Goal: Information Seeking & Learning: Learn about a topic

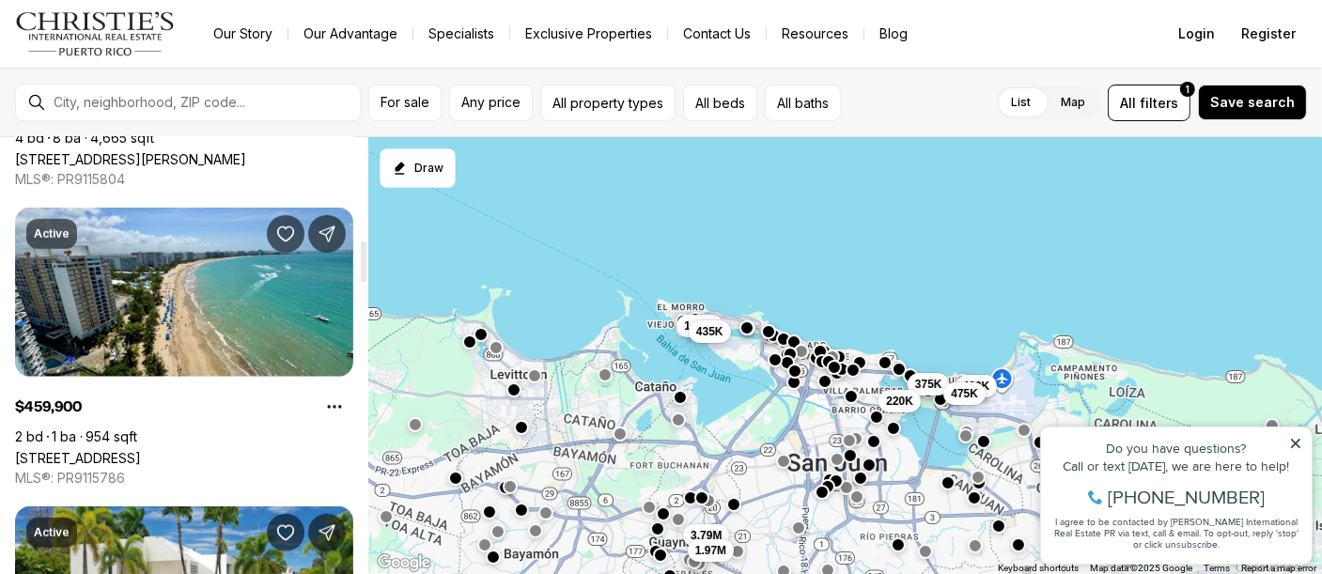
scroll to position [846, 0]
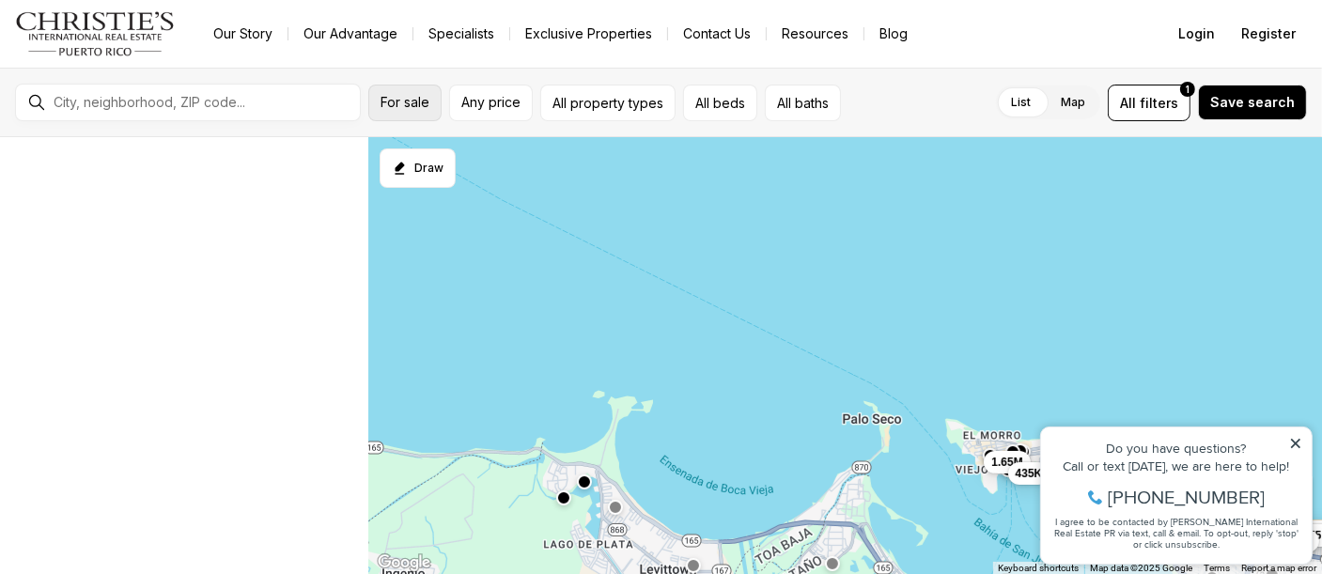
scroll to position [19, 0]
click at [417, 111] on button "For sale" at bounding box center [404, 103] width 73 height 37
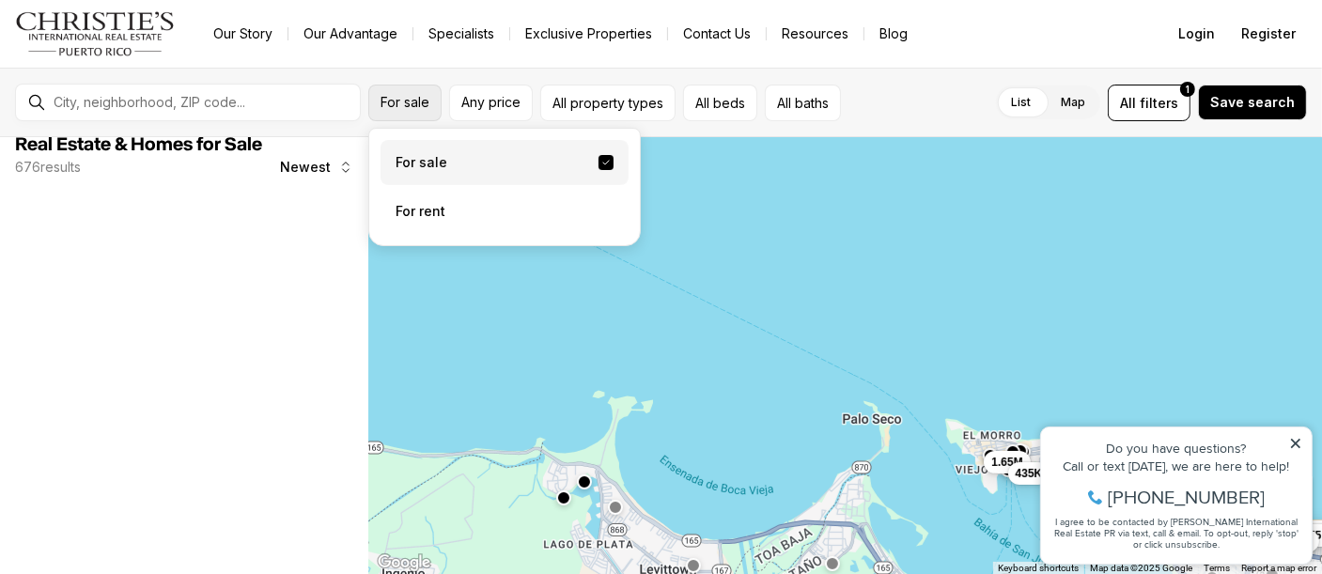
scroll to position [0, 0]
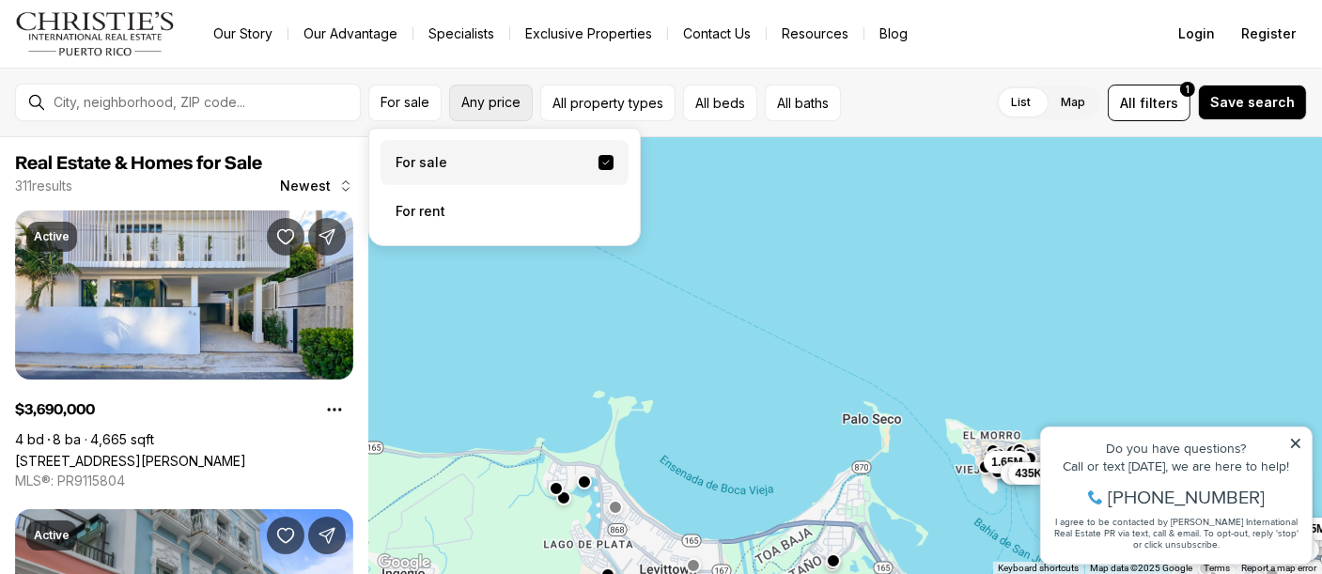
click at [496, 109] on span "Any price" at bounding box center [490, 102] width 59 height 15
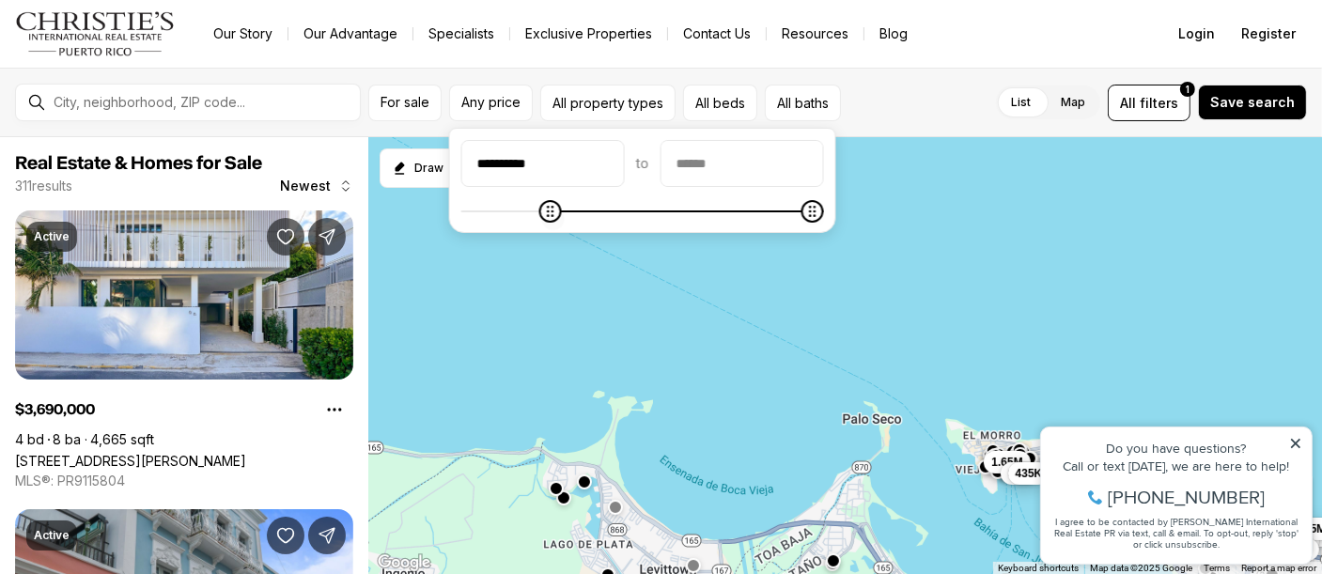
click at [552, 212] on span at bounding box center [642, 211] width 363 height 19
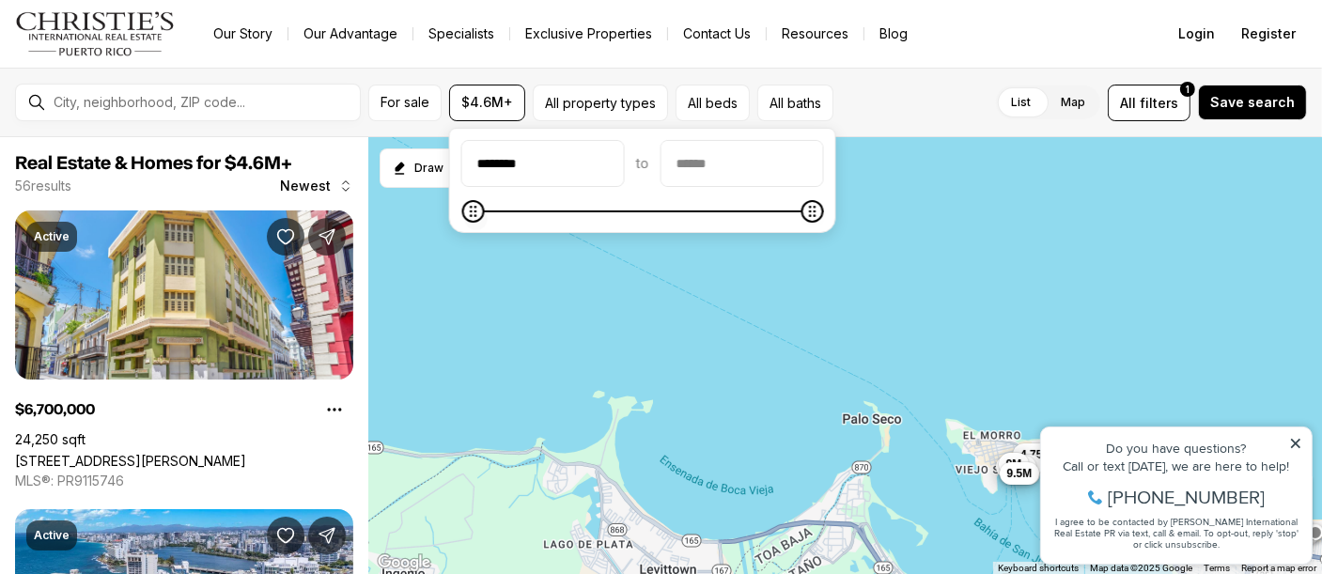
type input "********"
click at [467, 219] on icon "Minimum" at bounding box center [474, 211] width 15 height 15
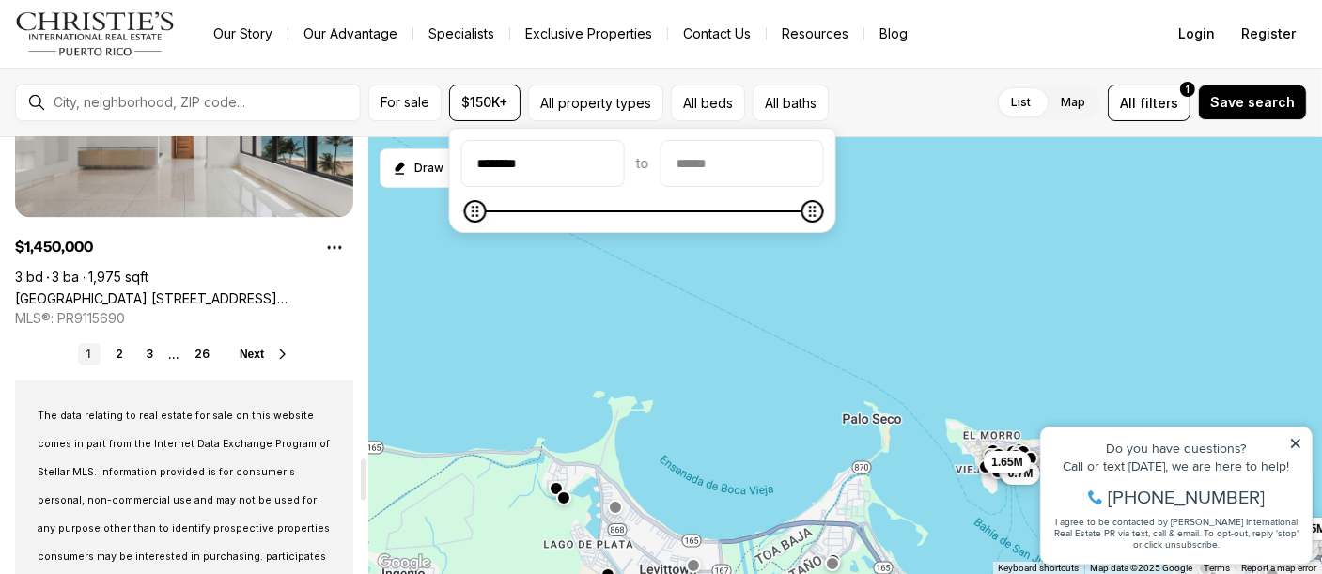
scroll to position [3477, 0]
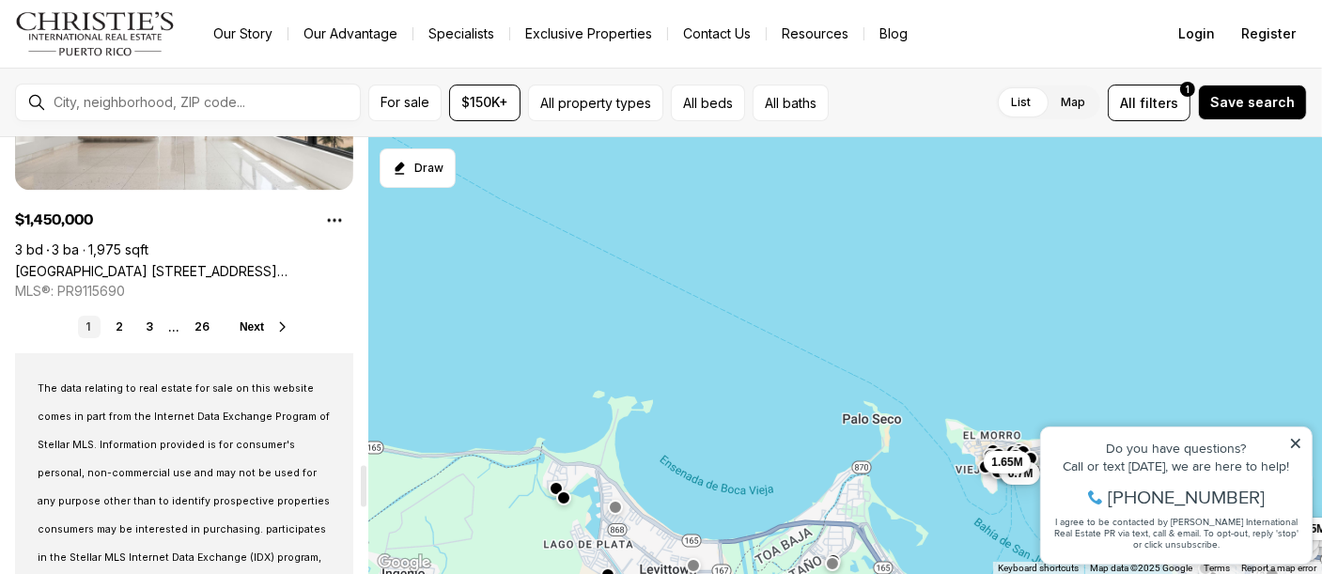
click at [256, 335] on div "1 2 3 ... 26 Next" at bounding box center [184, 327] width 338 height 23
click at [1262, 109] on span "Save search" at bounding box center [1252, 102] width 85 height 15
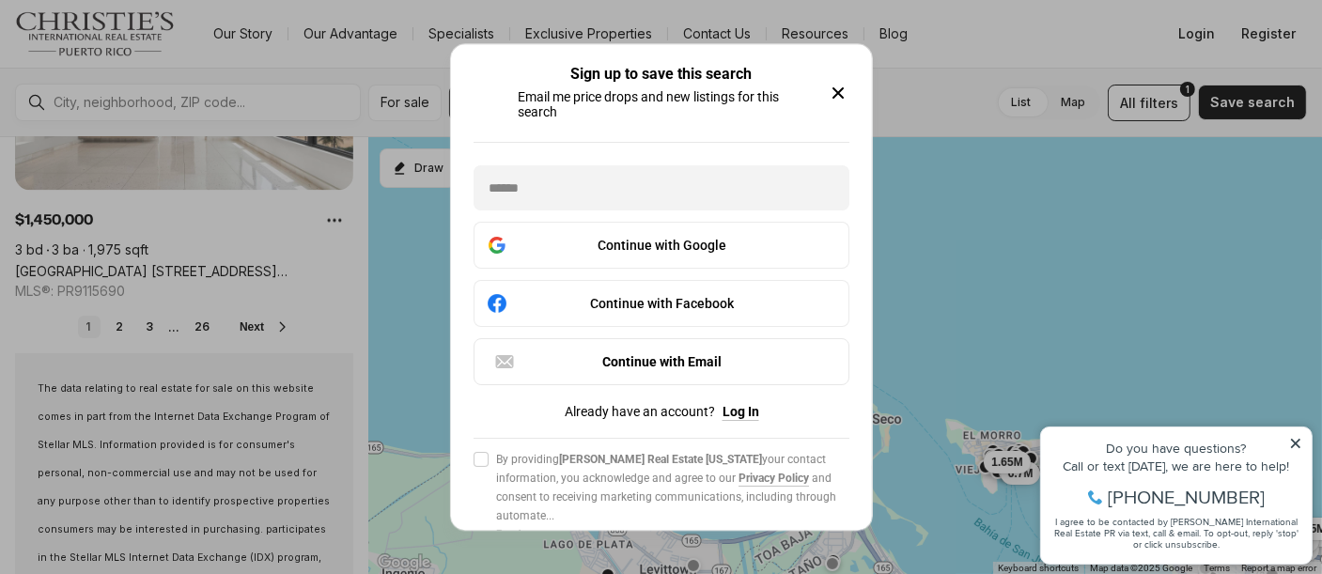
click at [851, 99] on div "Sign up to save this search Email me price drops and new listings for this sear…" at bounding box center [661, 305] width 421 height 522
click at [842, 95] on icon "button" at bounding box center [837, 92] width 9 height 9
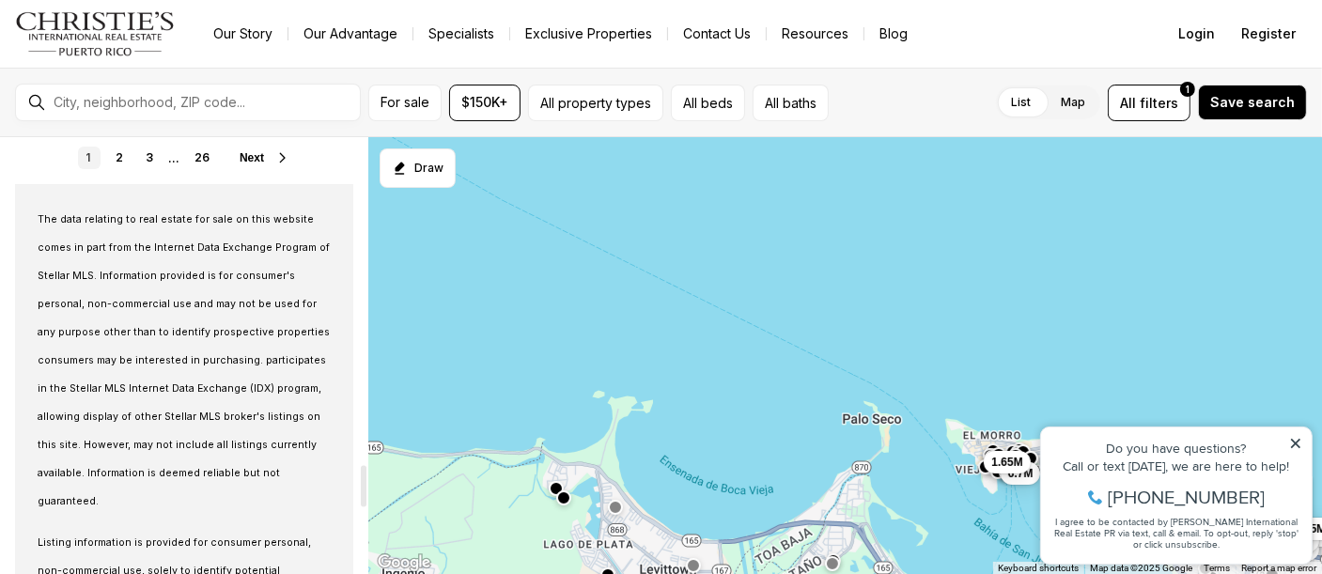
scroll to position [3758, 0]
